Goal: Obtain resource: Download file/media

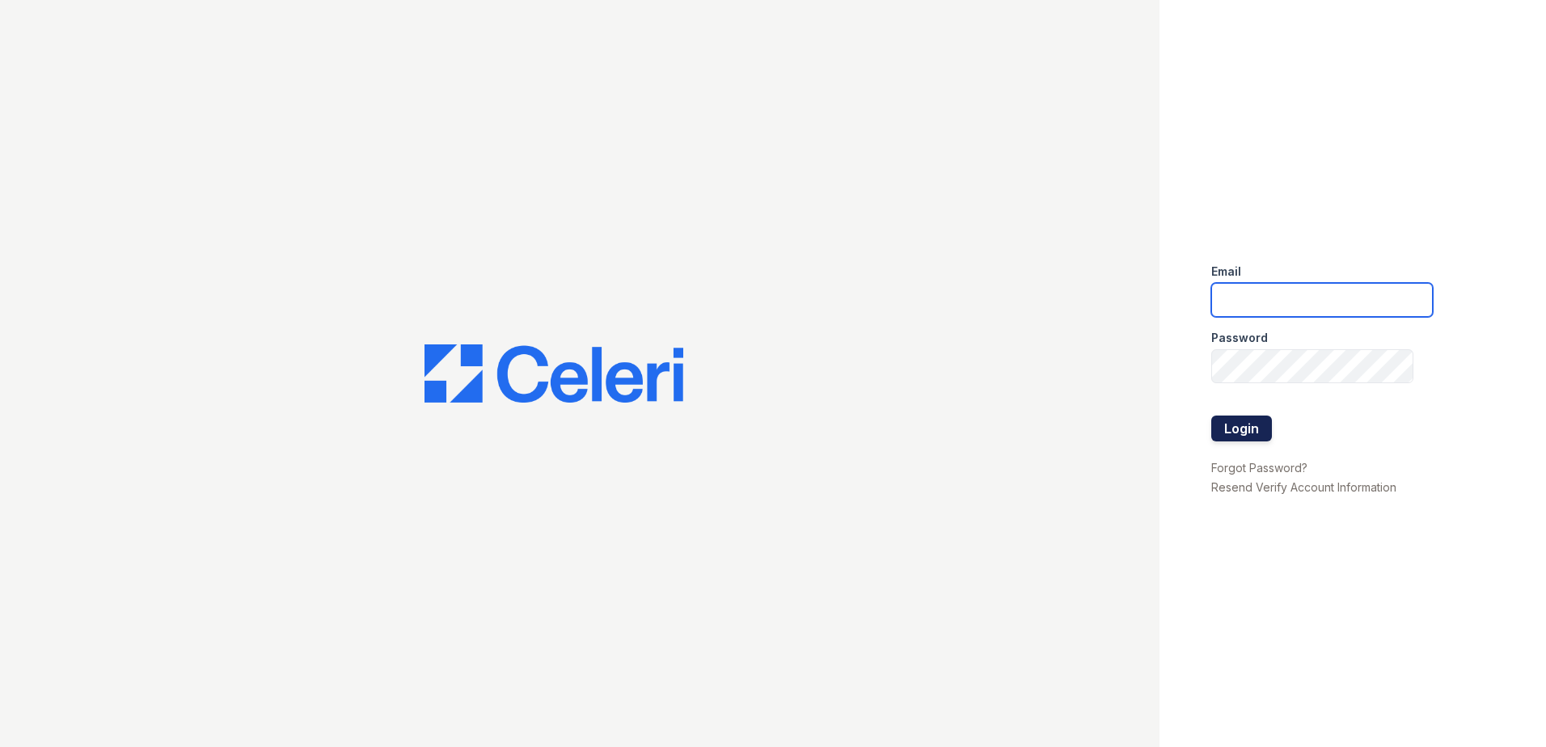
type input "[EMAIL_ADDRESS][DOMAIN_NAME]"
click at [1250, 428] on button "Login" at bounding box center [1241, 429] width 61 height 26
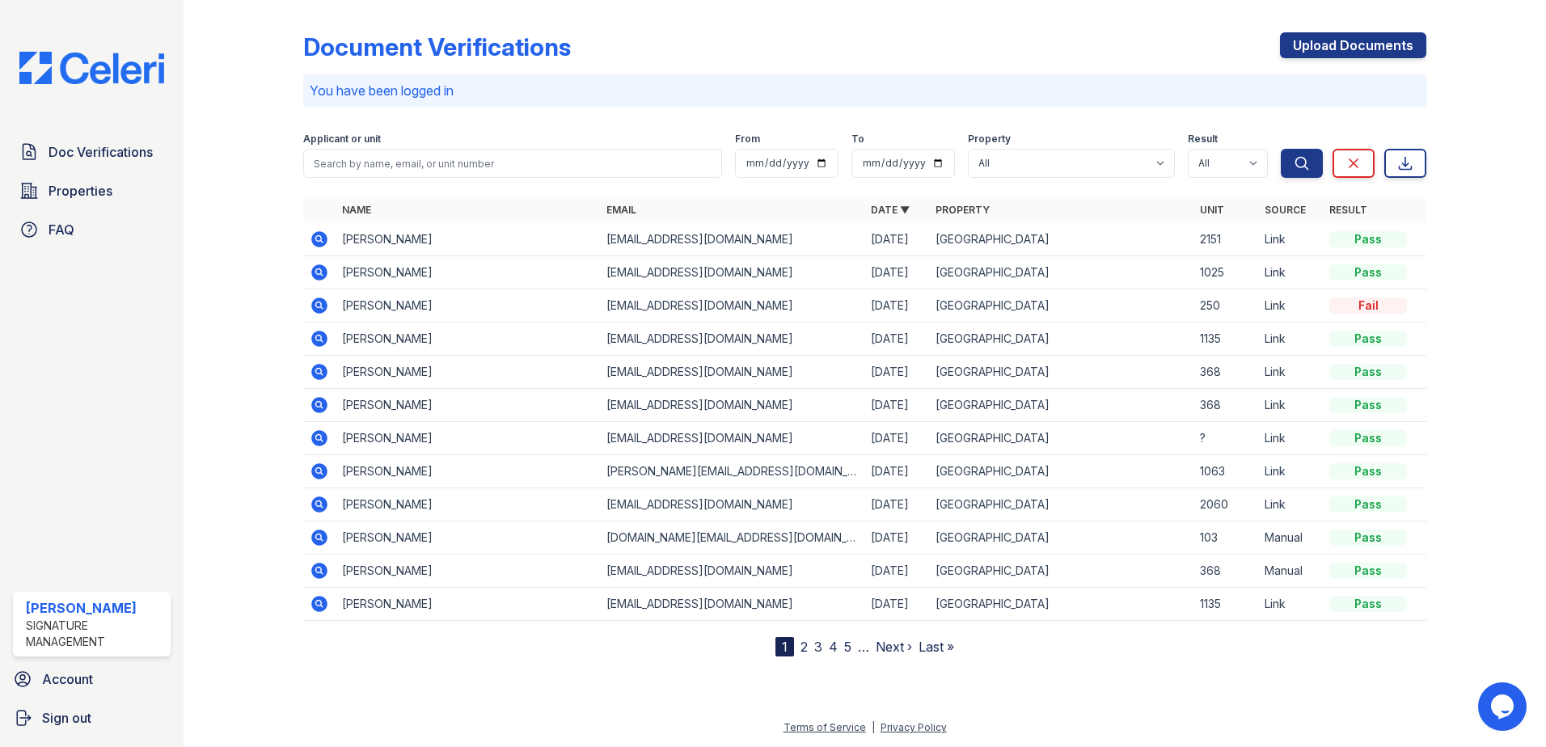
click at [1366, 239] on div "Pass" at bounding box center [1368, 239] width 78 height 16
click at [319, 235] on icon at bounding box center [319, 239] width 19 height 19
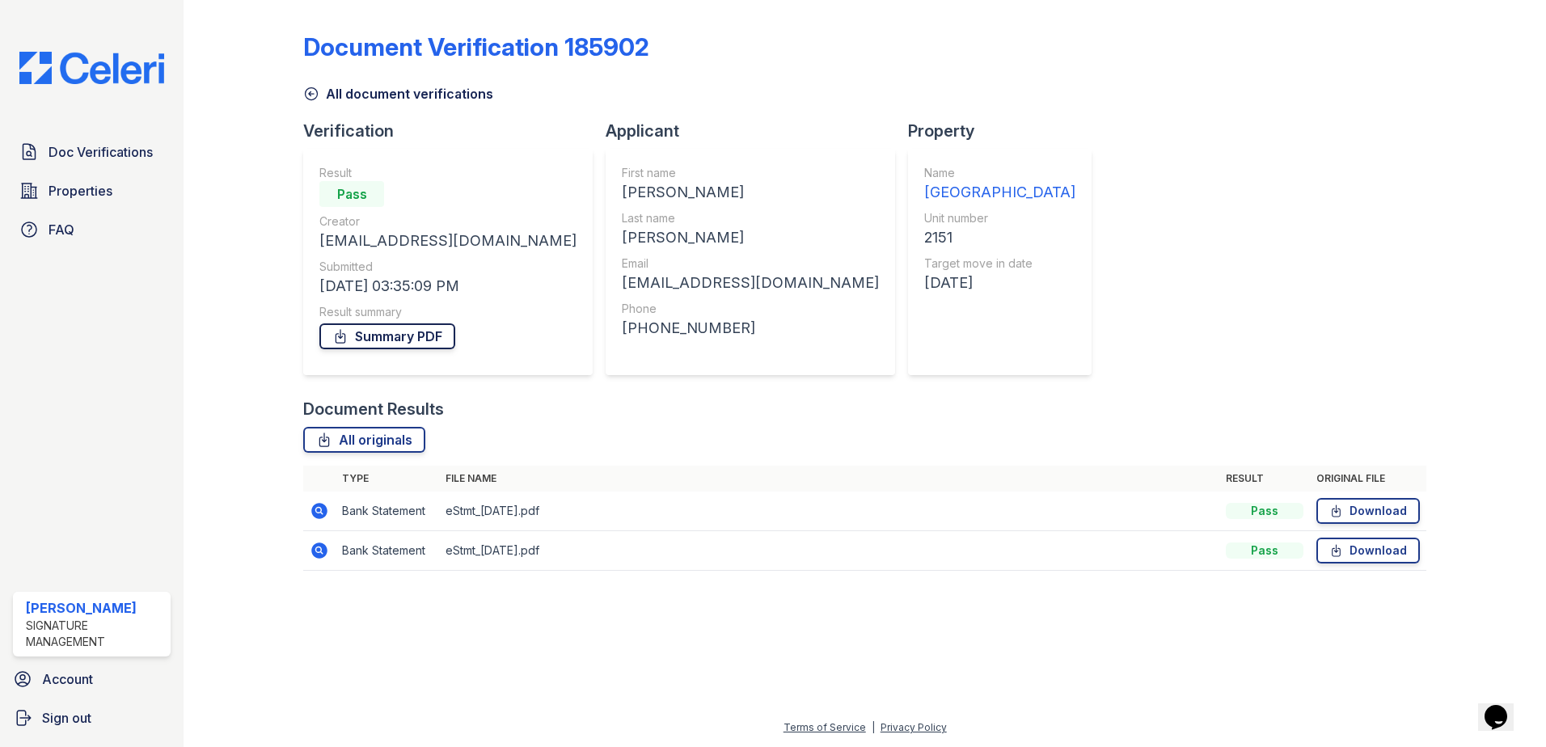
click at [421, 334] on link "Summary PDF" at bounding box center [387, 336] width 136 height 26
click at [1378, 505] on link "Download" at bounding box center [1367, 511] width 103 height 26
click at [320, 552] on icon at bounding box center [319, 550] width 19 height 19
click at [1335, 552] on icon at bounding box center [1336, 551] width 14 height 16
click at [75, 149] on span "Doc Verifications" at bounding box center [101, 151] width 104 height 19
